Goal: Information Seeking & Learning: Find specific fact

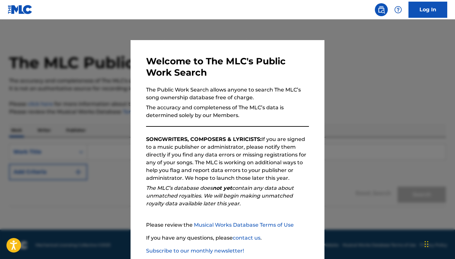
scroll to position [37, 0]
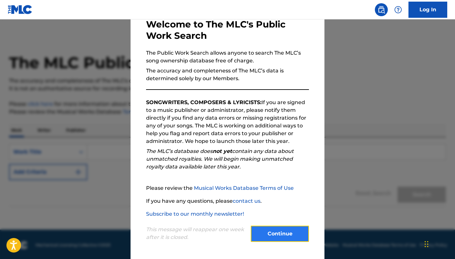
click at [286, 233] on button "Continue" at bounding box center [280, 234] width 58 height 16
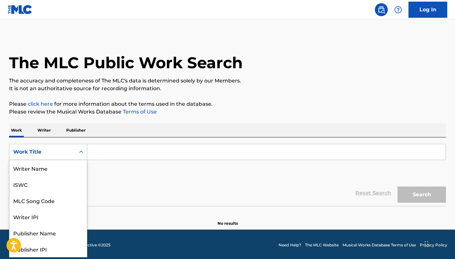
click at [60, 144] on div "Work Title" at bounding box center [48, 152] width 78 height 16
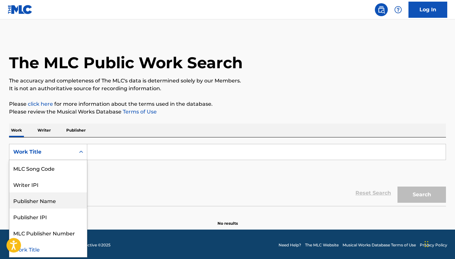
click at [50, 202] on div "Publisher Name" at bounding box center [48, 200] width 78 height 16
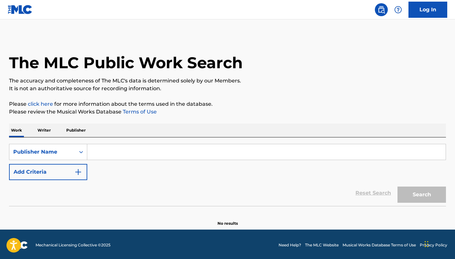
click at [118, 158] on input "Search Form" at bounding box center [266, 152] width 359 height 16
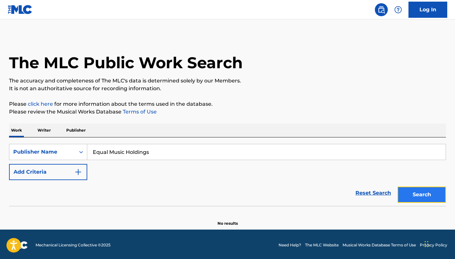
click at [422, 196] on button "Search" at bounding box center [422, 195] width 48 height 16
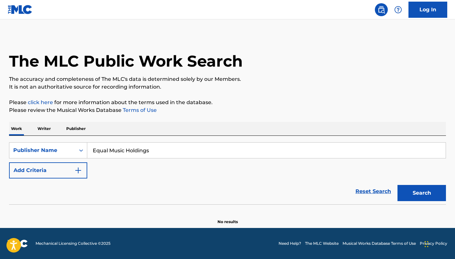
click at [180, 149] on input "Equal Music Holdings" at bounding box center [266, 151] width 359 height 16
click at [113, 149] on input "Equal Music Holdings" at bounding box center [266, 151] width 359 height 16
click at [135, 150] on input "Equal Music Holdings" at bounding box center [266, 151] width 359 height 16
type input "Equal Music"
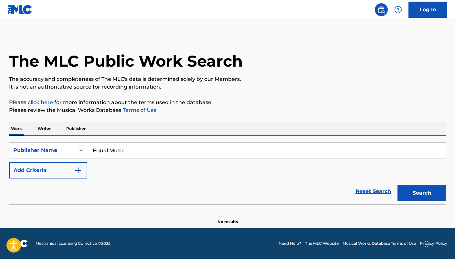
click at [398, 185] on button "Search" at bounding box center [422, 193] width 48 height 16
click at [78, 128] on p "Publisher" at bounding box center [75, 129] width 23 height 14
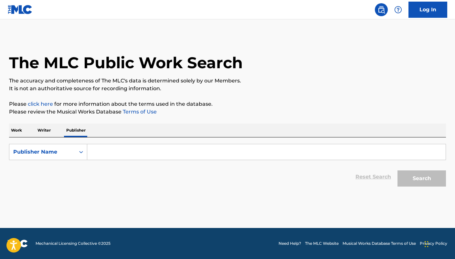
click at [117, 151] on input "Search Form" at bounding box center [266, 152] width 359 height 16
type input "Equal Music Holdings"
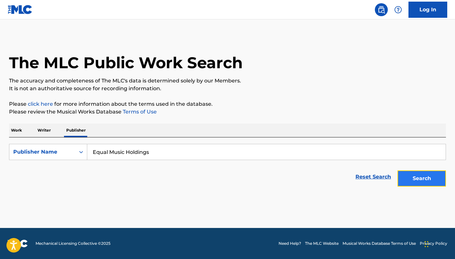
click at [424, 179] on button "Search" at bounding box center [422, 178] width 48 height 16
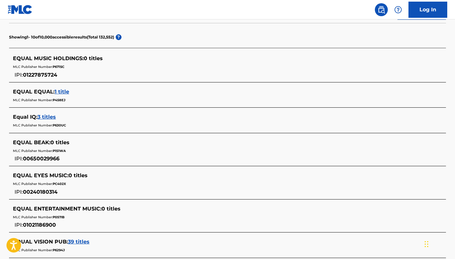
scroll to position [156, 0]
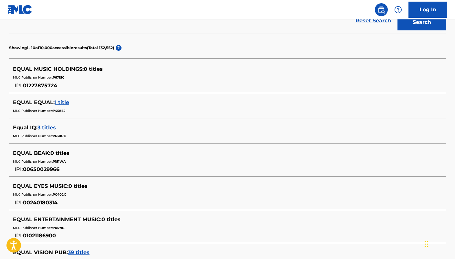
click at [63, 69] on span "EQUAL MUSIC HOLDINGS :" at bounding box center [48, 69] width 71 height 6
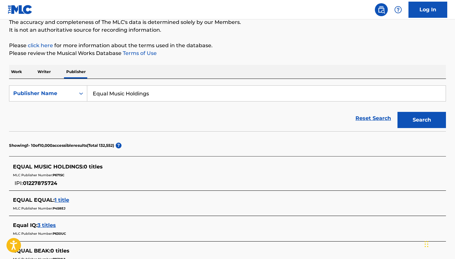
scroll to position [20, 0]
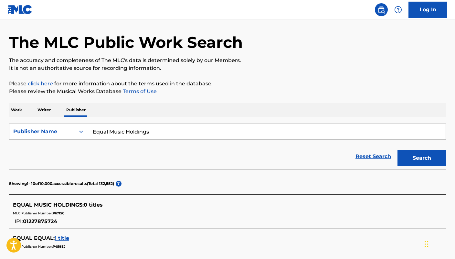
click at [121, 134] on input "Equal Music Holdings" at bounding box center [266, 132] width 359 height 16
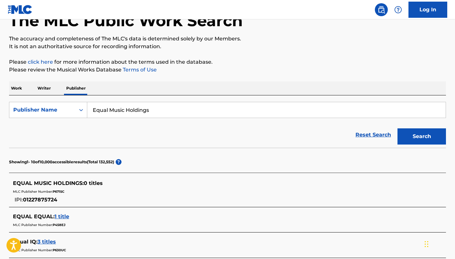
scroll to position [47, 0]
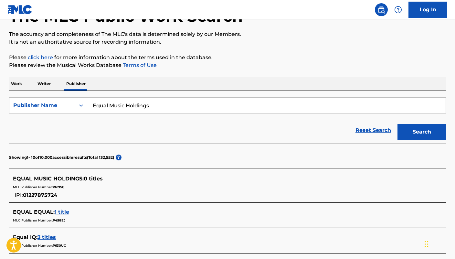
click at [49, 83] on p "Writer" at bounding box center [44, 84] width 17 height 14
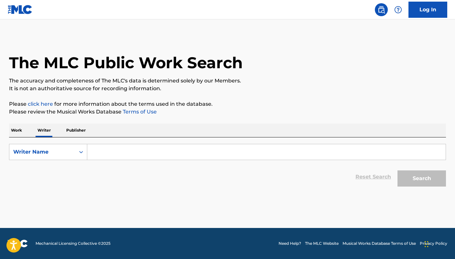
click at [120, 154] on input "Search Form" at bounding box center [266, 152] width 359 height 16
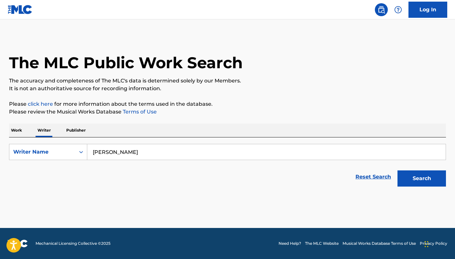
type input "[PERSON_NAME]"
click at [398, 170] on button "Search" at bounding box center [422, 178] width 48 height 16
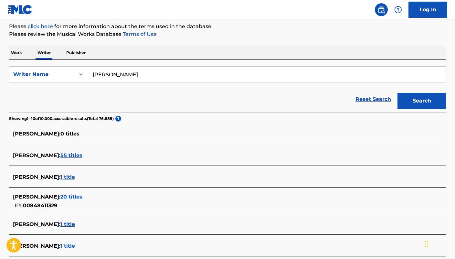
scroll to position [86, 0]
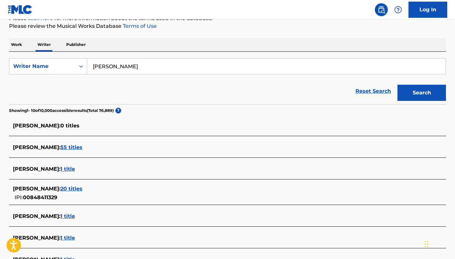
click at [82, 150] on span "55 titles" at bounding box center [71, 147] width 22 height 6
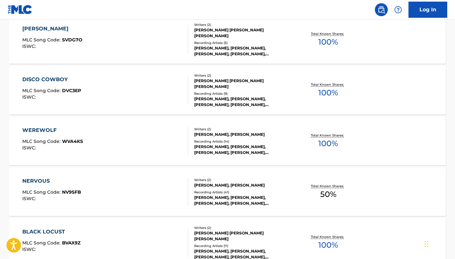
scroll to position [532, 0]
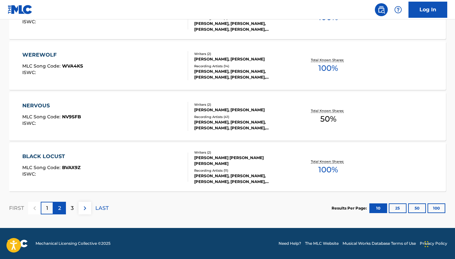
click at [63, 208] on div "2" at bounding box center [59, 208] width 13 height 13
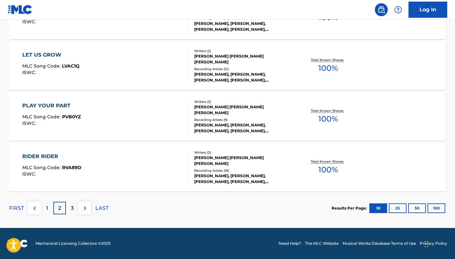
scroll to position [511, 0]
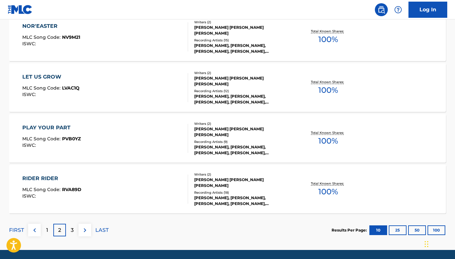
click at [148, 89] on div "LET US GROW MLC Song Code : LVAC1Q ISWC :" at bounding box center [105, 87] width 166 height 29
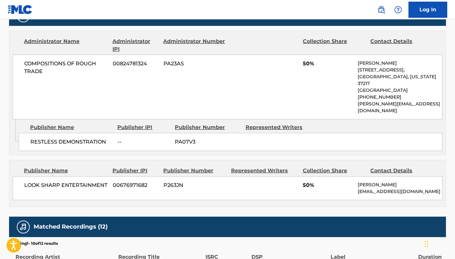
scroll to position [286, 0]
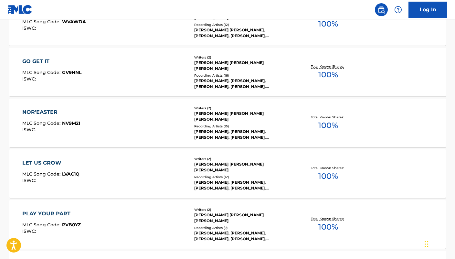
scroll to position [532, 0]
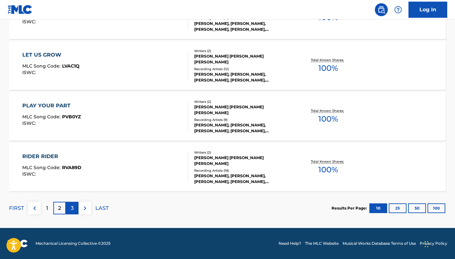
click at [73, 212] on p "3" at bounding box center [72, 208] width 3 height 8
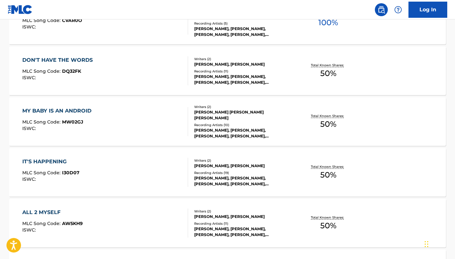
scroll to position [221, 0]
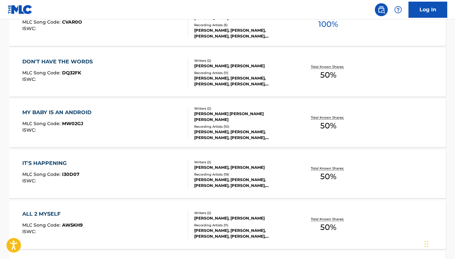
click at [69, 60] on div "DON'T HAVE THE WORDS" at bounding box center [59, 62] width 74 height 8
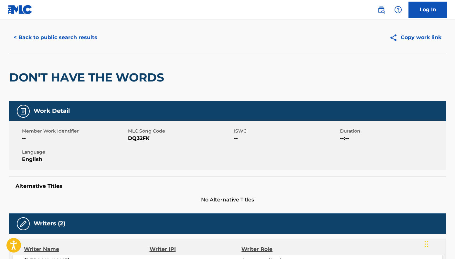
scroll to position [22, 0]
